Goal: Find contact information: Find contact information

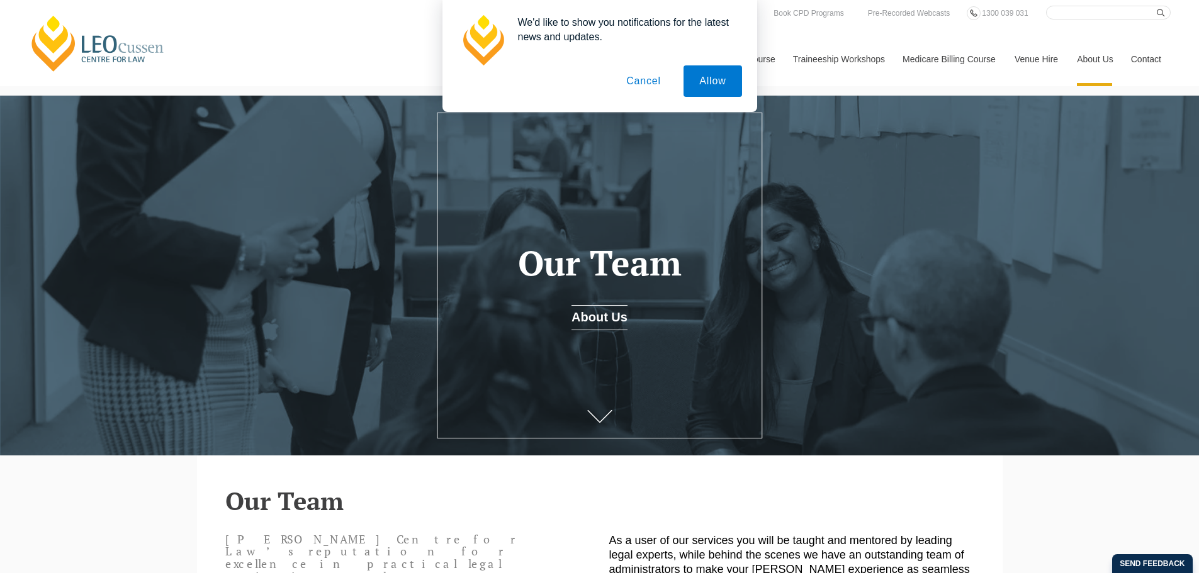
click at [660, 82] on button "Cancel" at bounding box center [644, 80] width 66 height 31
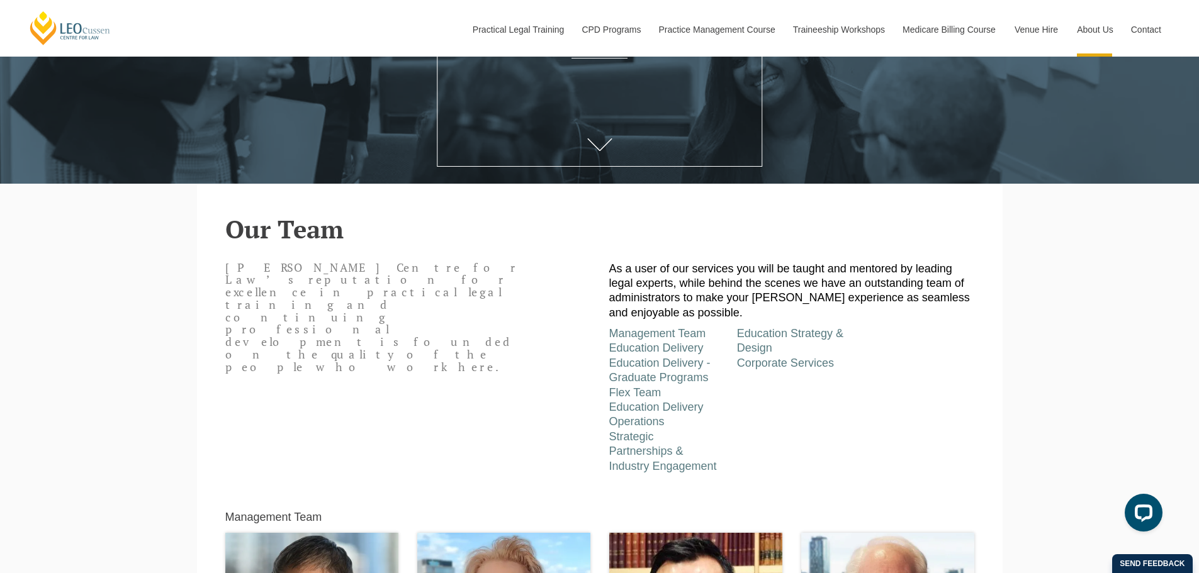
scroll to position [315, 0]
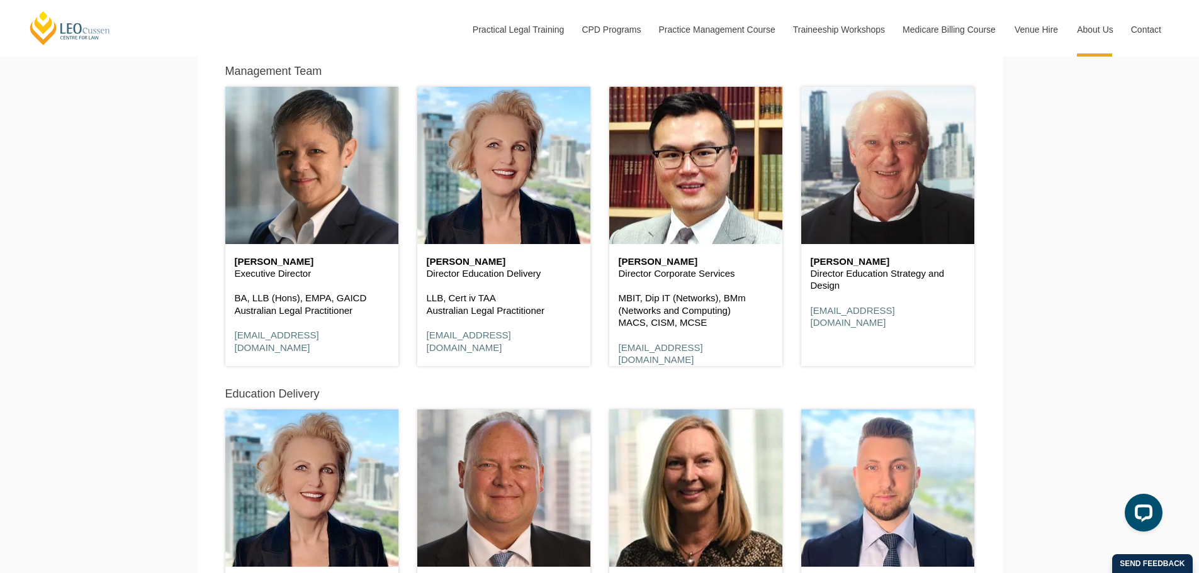
scroll to position [818, 0]
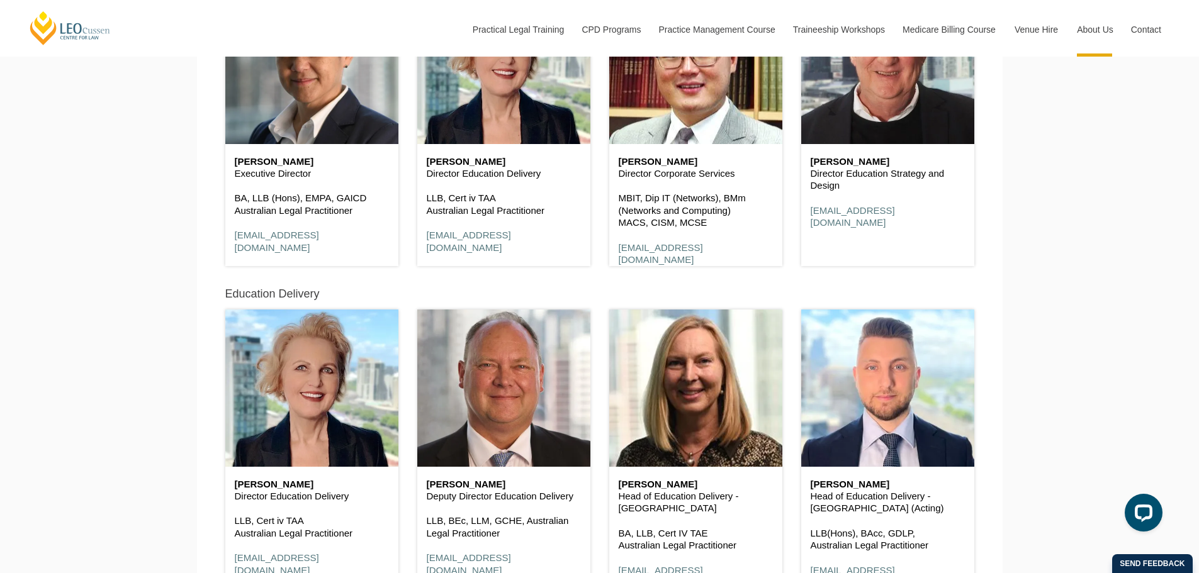
drag, startPoint x: 698, startPoint y: 164, endPoint x: 607, endPoint y: 167, distance: 90.7
click at [607, 167] on div "[PERSON_NAME] Director Corporate Services MBIT, Dip IT (Networks), BMm (Network…" at bounding box center [696, 120] width 192 height 323
copy h6 "[PERSON_NAME]"
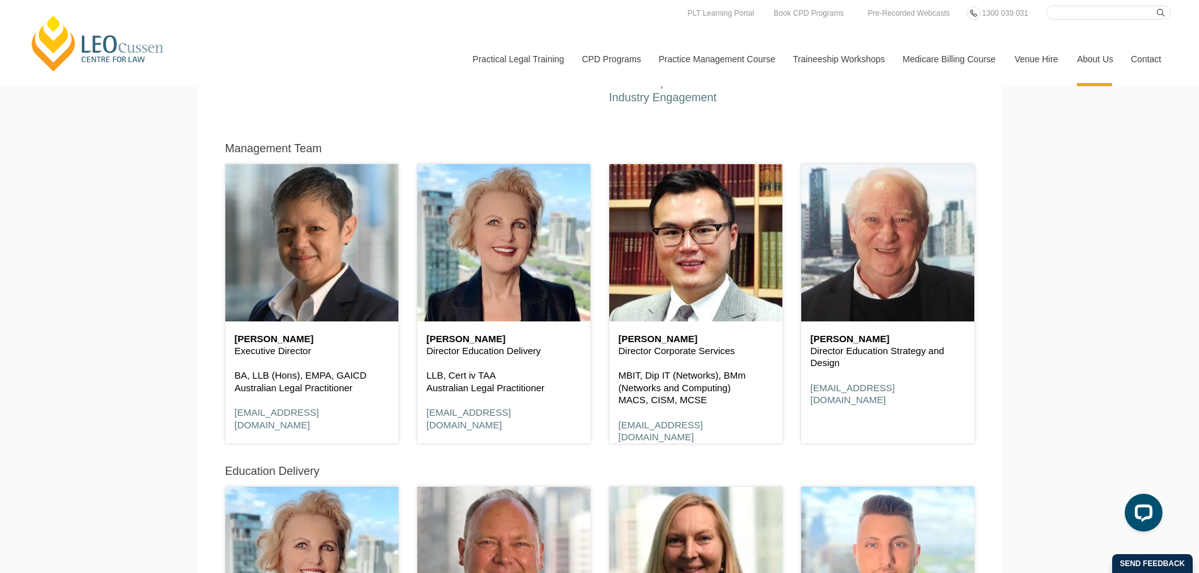
scroll to position [629, 0]
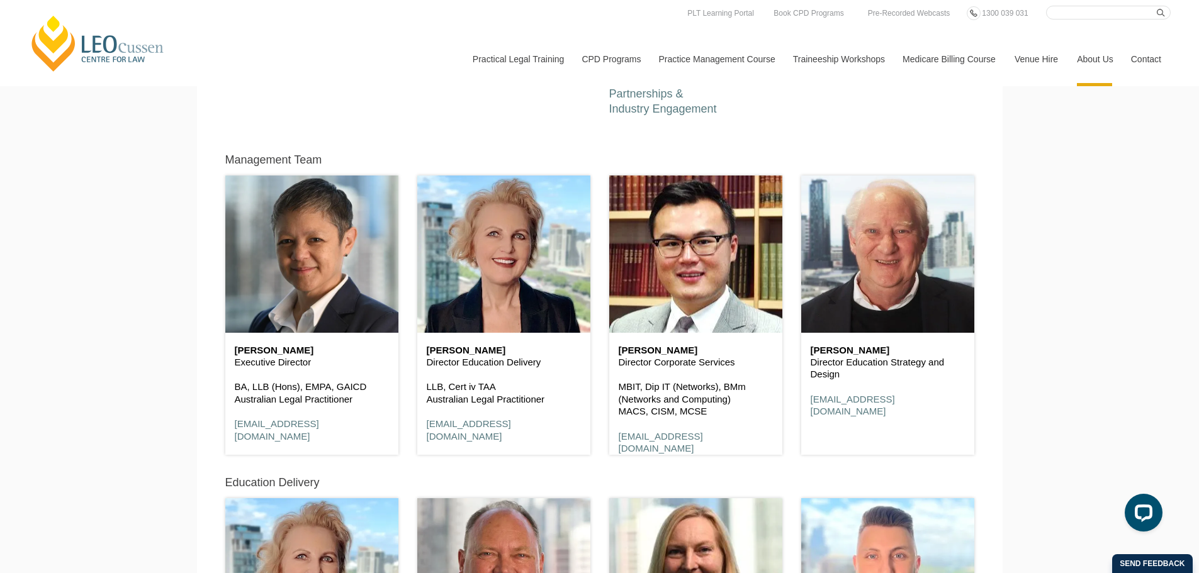
drag, startPoint x: 322, startPoint y: 356, endPoint x: 200, endPoint y: 359, distance: 121.5
drag, startPoint x: 329, startPoint y: 361, endPoint x: 216, endPoint y: 359, distance: 113.3
click at [216, 359] on div "Management Team [PERSON_NAME] Executive Director BA, LLB (Hons), EMPA, GAICD Au…" at bounding box center [312, 309] width 192 height 323
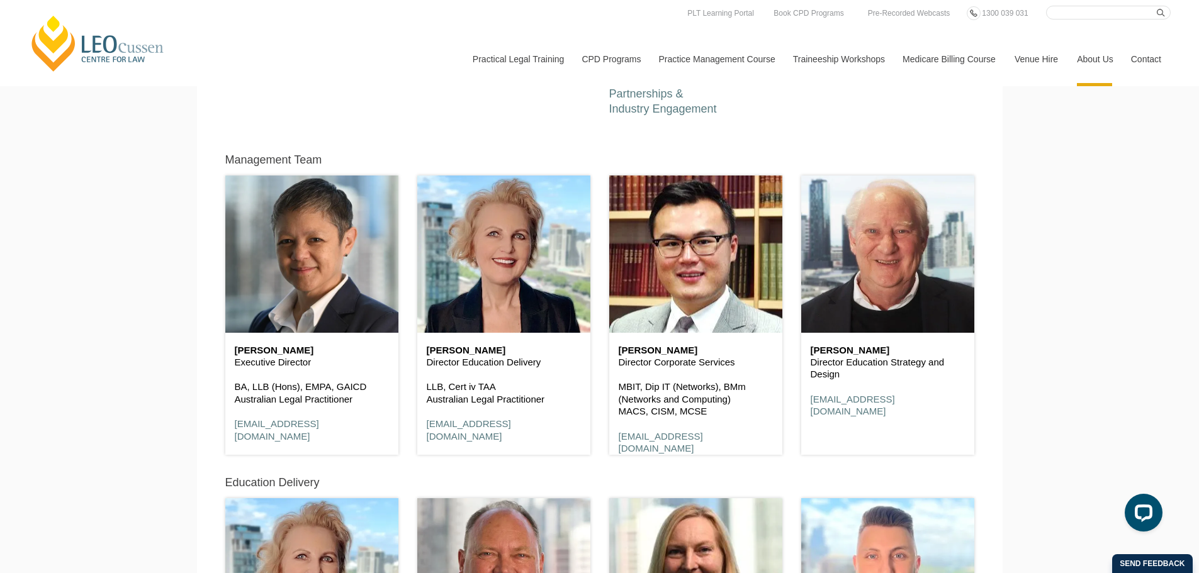
drag, startPoint x: 324, startPoint y: 354, endPoint x: 234, endPoint y: 351, distance: 90.1
click at [234, 351] on div "[PERSON_NAME] Executive Director BA, LLB (Hons), EMPA, GAICD Australian Legal P…" at bounding box center [311, 394] width 173 height 122
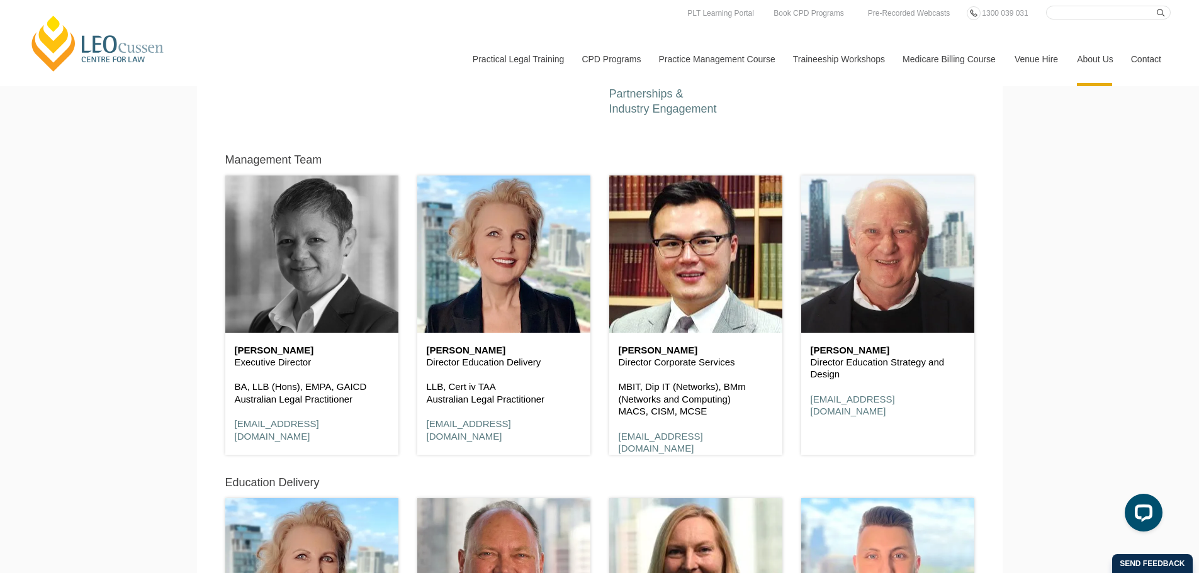
copy h6 "[PERSON_NAME]"
